Goal: Find contact information: Find contact information

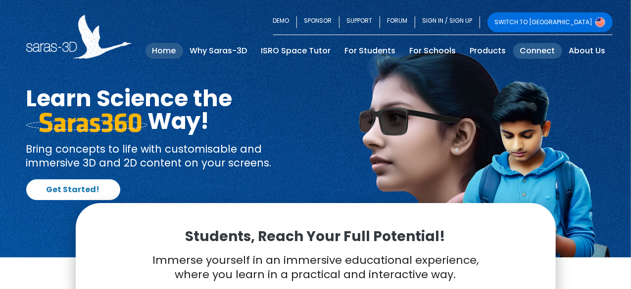
click at [533, 52] on link "Connect" at bounding box center [537, 51] width 49 height 16
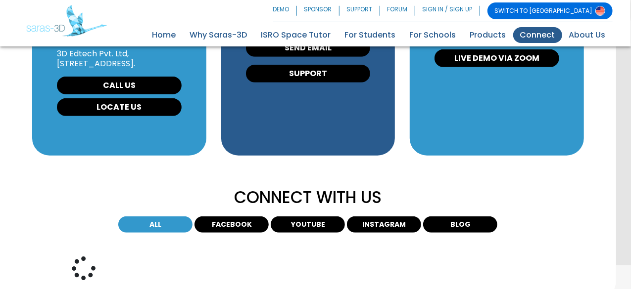
scroll to position [252, 0]
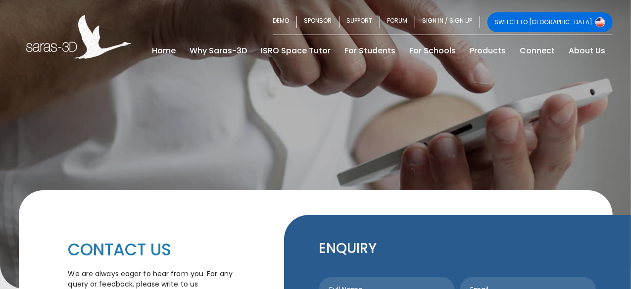
drag, startPoint x: 190, startPoint y: 216, endPoint x: 109, endPoint y: 209, distance: 81.9
click at [109, 215] on div "CONTACT US We are always eager to hear from you. For any query or feedback, ple…" at bounding box center [157, 288] width 226 height 146
copy link "91 6355949931"
